Goal: Information Seeking & Learning: Learn about a topic

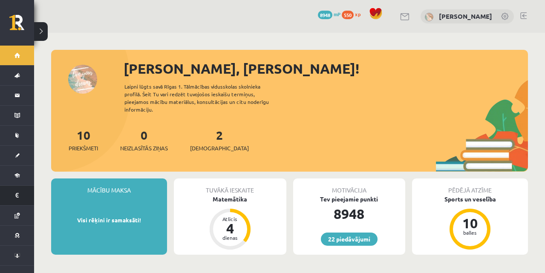
scroll to position [4, 0]
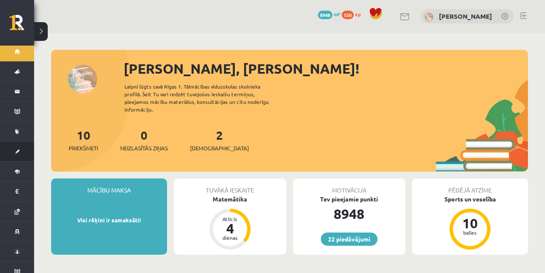
click at [17, 146] on link "[DEMOGRAPHIC_DATA]" at bounding box center [17, 152] width 34 height 20
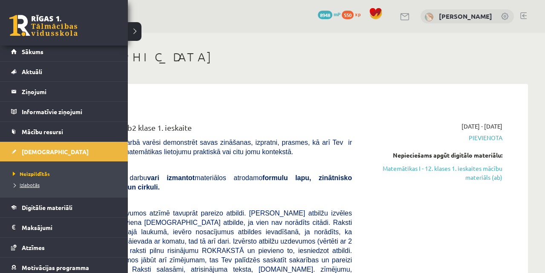
click at [32, 182] on span "Izlabotās" at bounding box center [25, 185] width 29 height 7
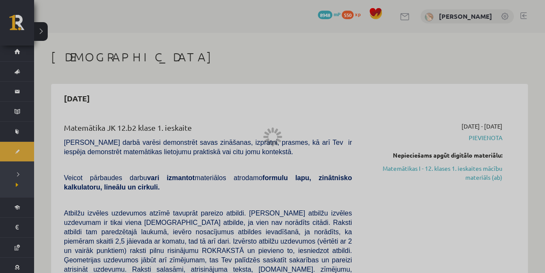
click at [21, 30] on div at bounding box center [272, 136] width 545 height 273
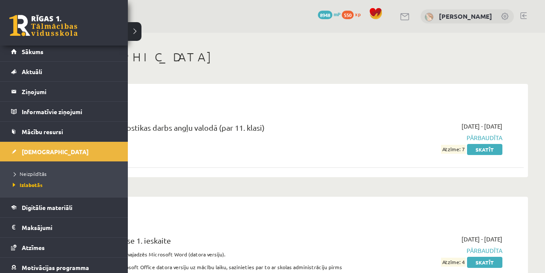
click at [25, 33] on link at bounding box center [43, 25] width 68 height 21
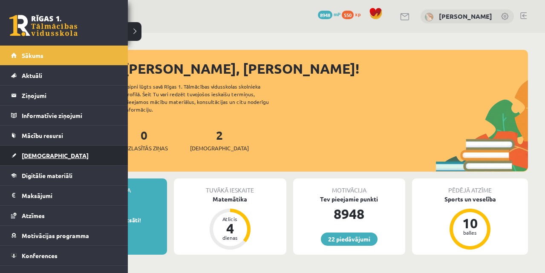
click at [23, 159] on link "[DEMOGRAPHIC_DATA]" at bounding box center [64, 156] width 106 height 20
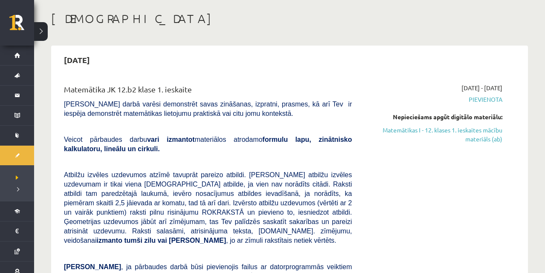
scroll to position [44, 0]
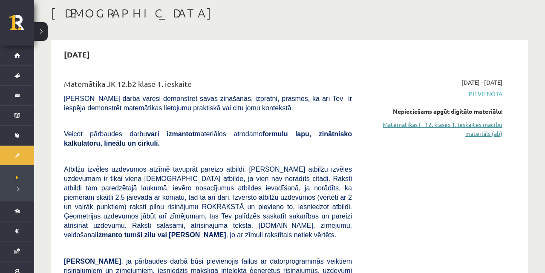
click at [406, 127] on link "Matemātikas I - 12. klases 1. ieskaites mācību materiāls (ab)" at bounding box center [434, 129] width 138 height 18
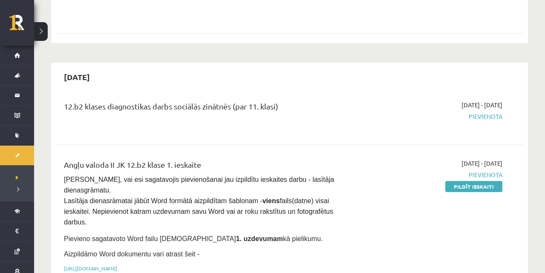
scroll to position [477, 0]
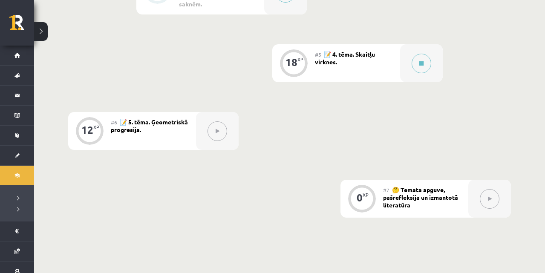
scroll to position [514, 0]
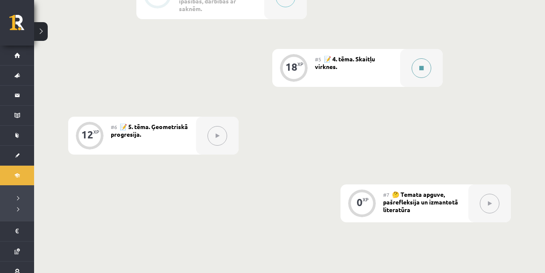
click at [424, 70] on icon at bounding box center [421, 68] width 4 height 5
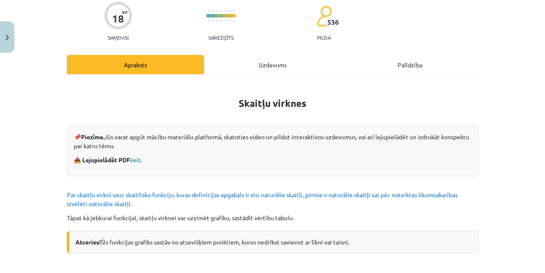
scroll to position [117, 0]
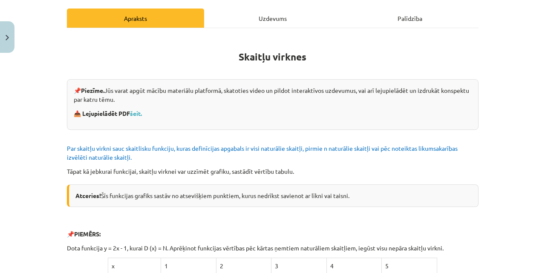
click at [266, 16] on div "Uzdevums" at bounding box center [272, 18] width 137 height 19
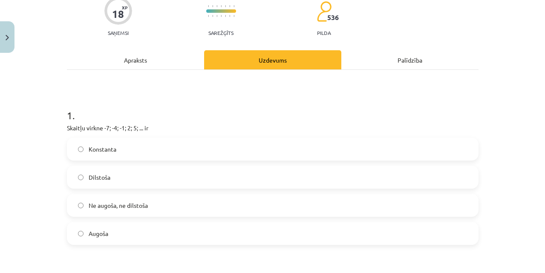
scroll to position [109, 0]
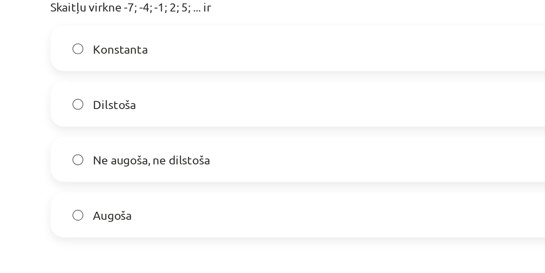
click at [122, 200] on label "Augoša" at bounding box center [273, 199] width 410 height 21
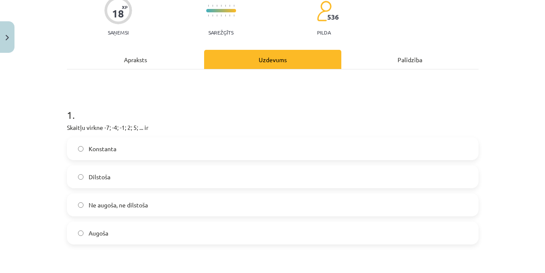
scroll to position [0, 0]
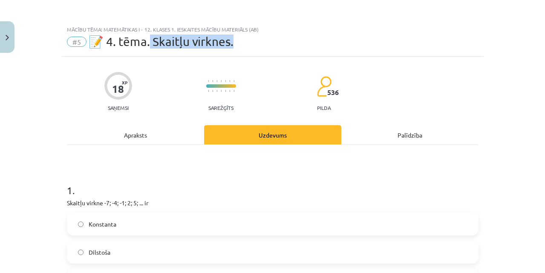
drag, startPoint x: 145, startPoint y: 44, endPoint x: 254, endPoint y: 49, distance: 109.2
click at [254, 49] on div "Mācību tēma: Matemātikas i - 12. klases 1. ieskaites mācību materiāls (ab) #5 📝…" at bounding box center [273, 38] width 422 height 35
copy span "Skaitļu virknes."
click at [122, 138] on div "Apraksts" at bounding box center [135, 134] width 137 height 19
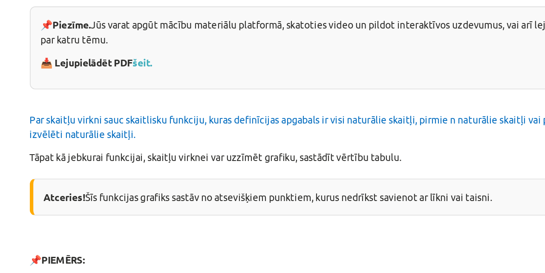
scroll to position [138, 0]
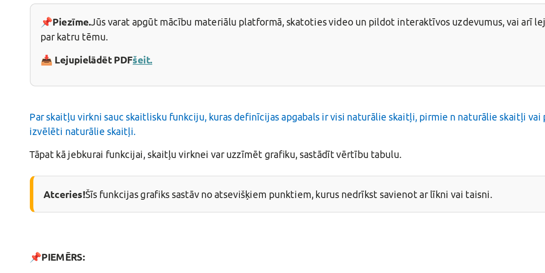
click at [138, 89] on link "šeit." at bounding box center [136, 93] width 12 height 8
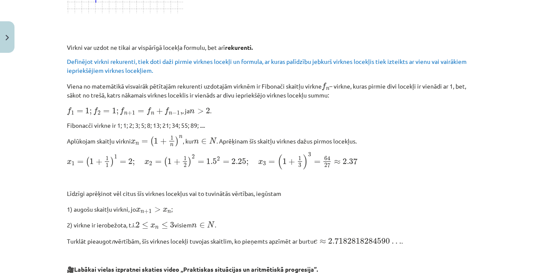
scroll to position [0, 0]
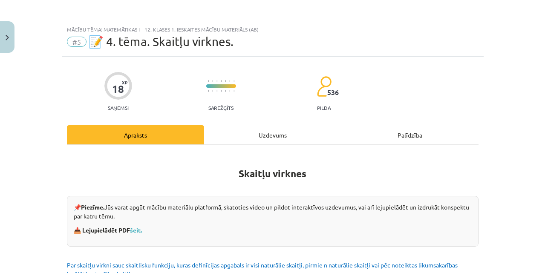
click at [277, 128] on div "Uzdevums" at bounding box center [272, 134] width 137 height 19
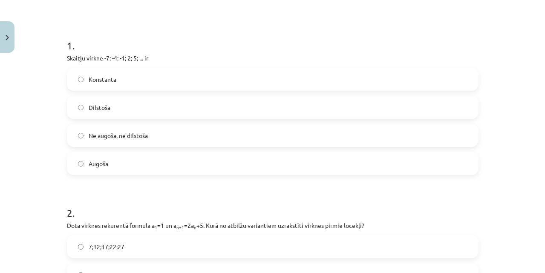
scroll to position [146, 0]
click at [105, 53] on p "Skaitļu virkne -7; -4; -1; 2; 5; ... ir" at bounding box center [273, 57] width 412 height 9
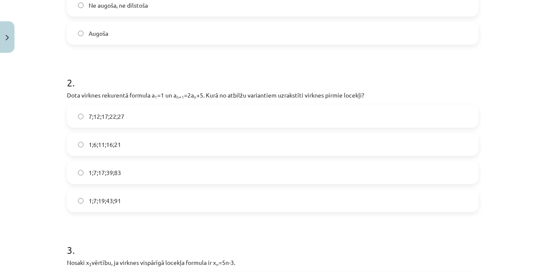
scroll to position [277, 0]
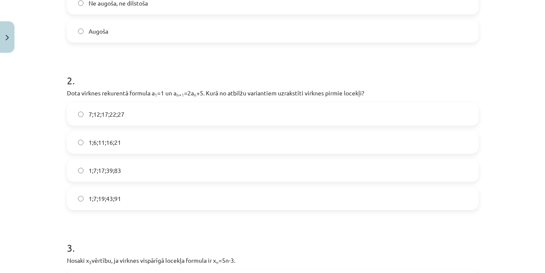
click at [95, 94] on p "Dota virknes rekurentā formula a 1 =1 un a n+1 =2a n +5. Kurā no atbilžu varian…" at bounding box center [273, 93] width 412 height 9
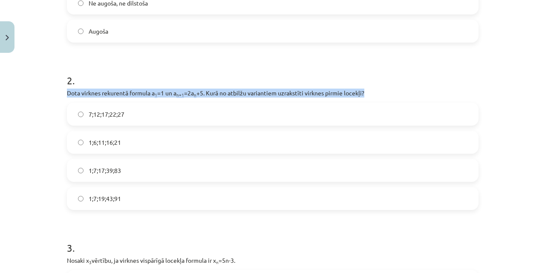
click at [95, 94] on p "Dota virknes rekurentā formula a 1 =1 un a n+1 =2a n +5. Kurā no atbilžu varian…" at bounding box center [273, 93] width 412 height 9
copy div "Dota virknes rekurentā formula a 1 =1 un a n+1 =2a n +5. Kurā no atbilžu varian…"
